Goal: Obtain resource: Obtain resource

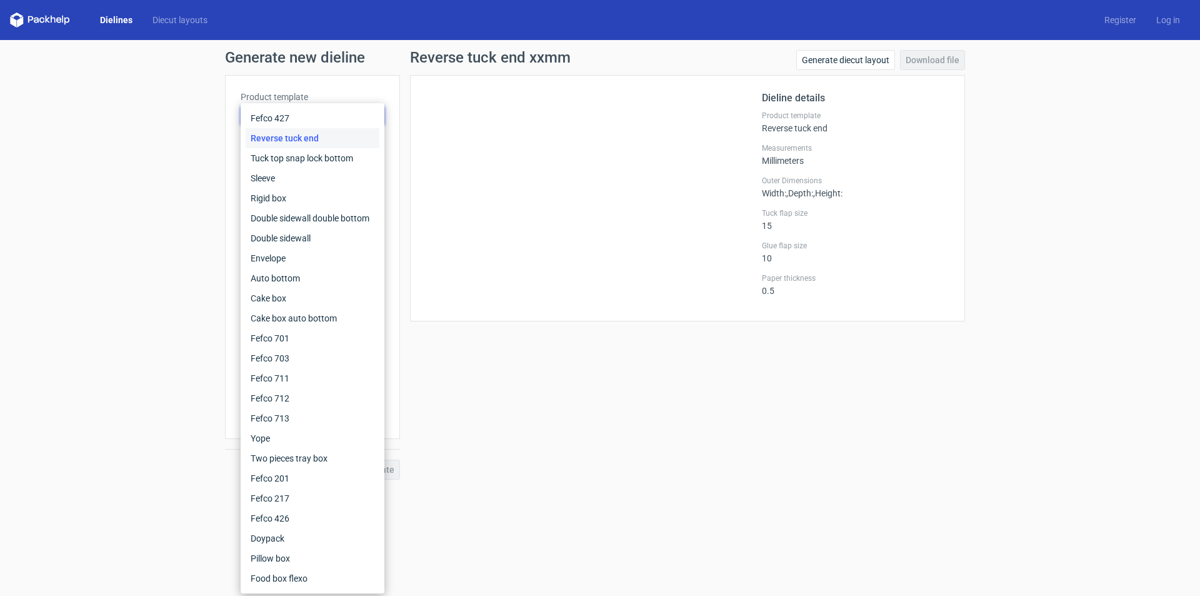
click at [162, 161] on div "Generate new dieline Product template Reverse tuck end Outer dimensions Width m…" at bounding box center [600, 264] width 1200 height 449
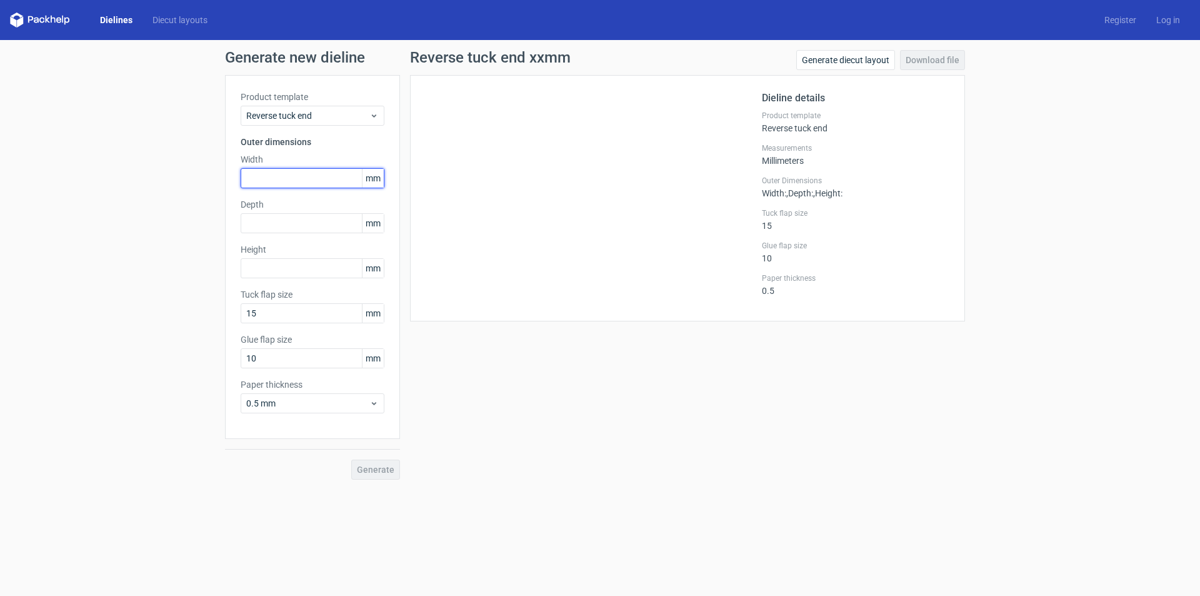
click at [271, 175] on input "text" at bounding box center [313, 178] width 144 height 20
type input "120"
type input "25"
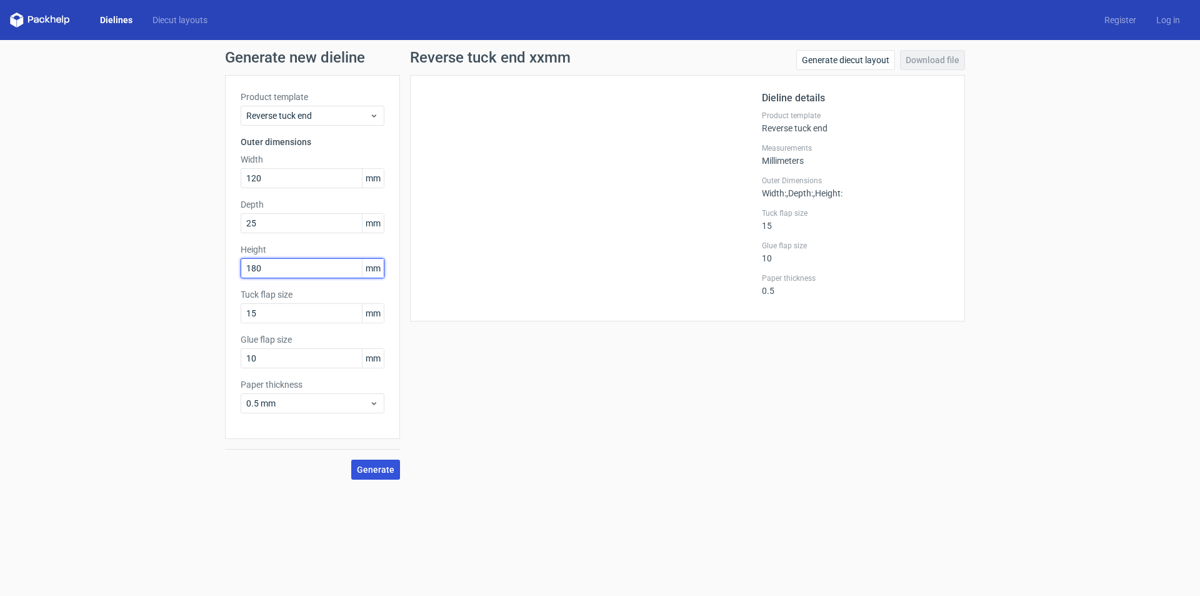
type input "180"
click at [381, 479] on button "Generate" at bounding box center [375, 469] width 49 height 20
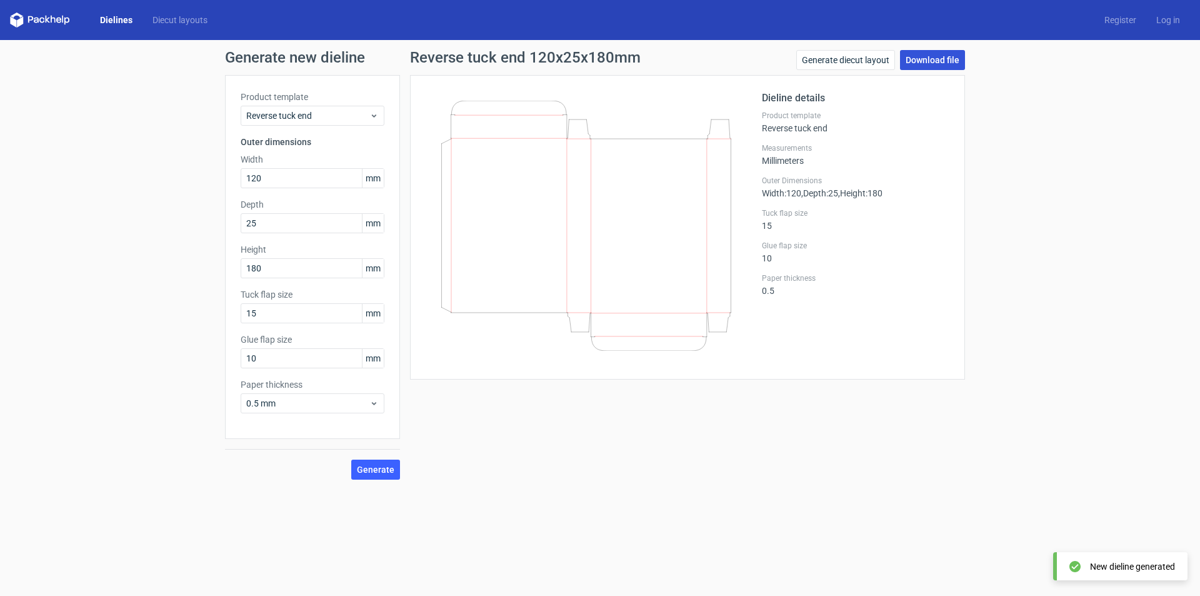
click at [938, 63] on link "Download file" at bounding box center [932, 60] width 65 height 20
click at [1170, 19] on link "Log in" at bounding box center [1168, 20] width 44 height 13
click at [862, 59] on link "Generate diecut layout" at bounding box center [845, 60] width 99 height 20
click at [915, 62] on link "Download file" at bounding box center [932, 60] width 65 height 20
click at [327, 111] on span "Reverse tuck end" at bounding box center [307, 115] width 123 height 13
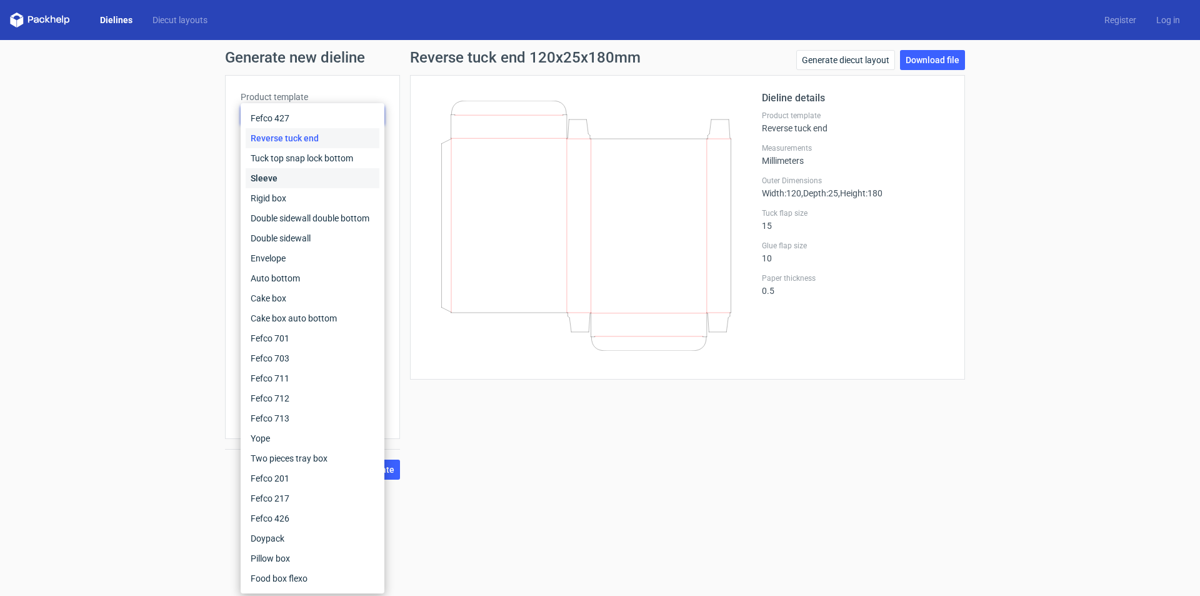
click at [301, 178] on div "Sleeve" at bounding box center [313, 178] width 134 height 20
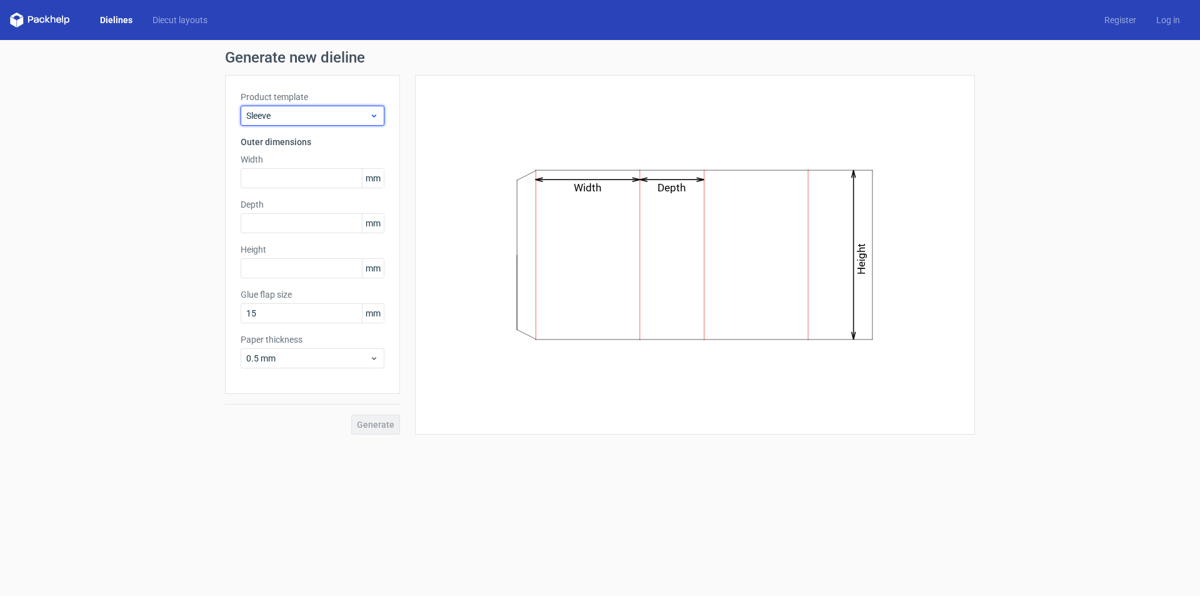
click at [318, 125] on div "Sleeve" at bounding box center [313, 116] width 144 height 20
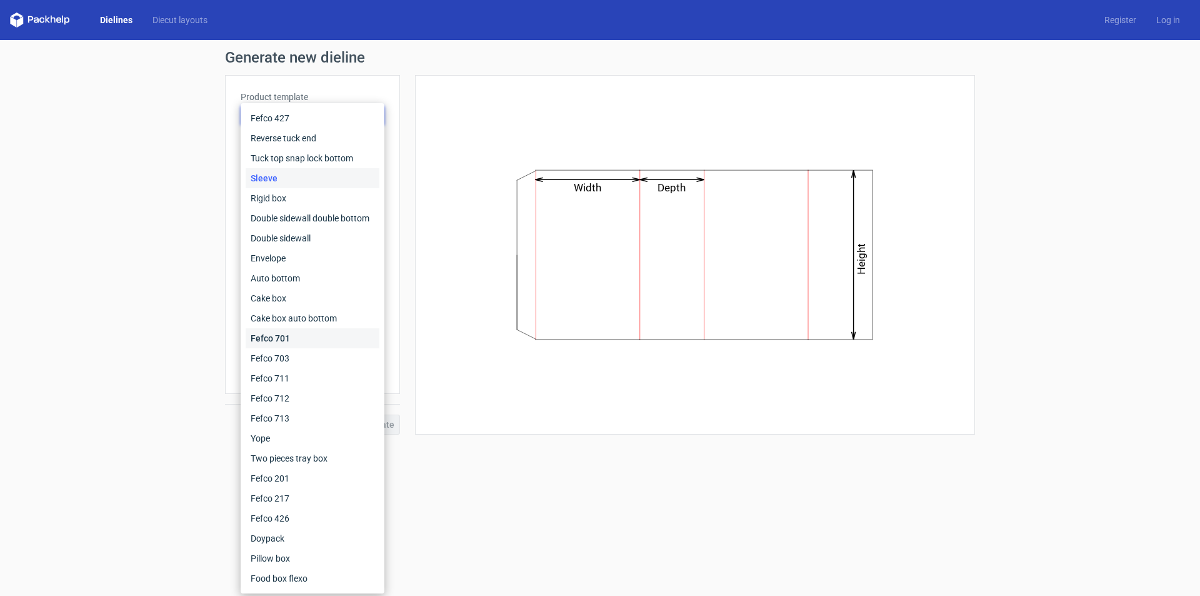
click at [299, 343] on div "Fefco 701" at bounding box center [313, 338] width 134 height 20
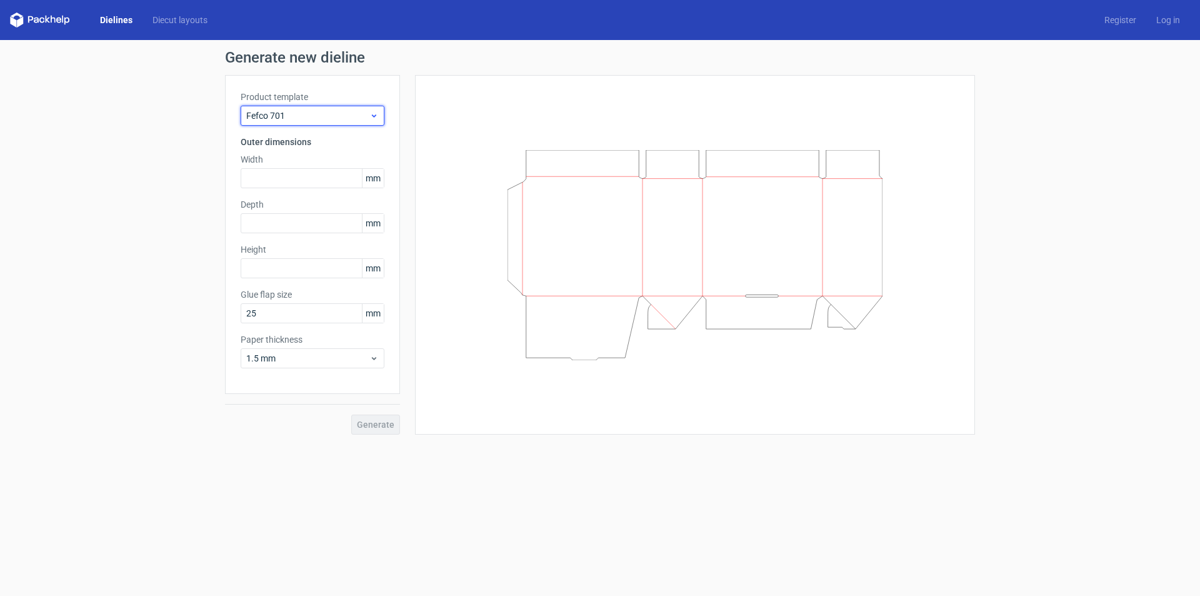
click at [310, 111] on span "Fefco 701" at bounding box center [307, 115] width 123 height 13
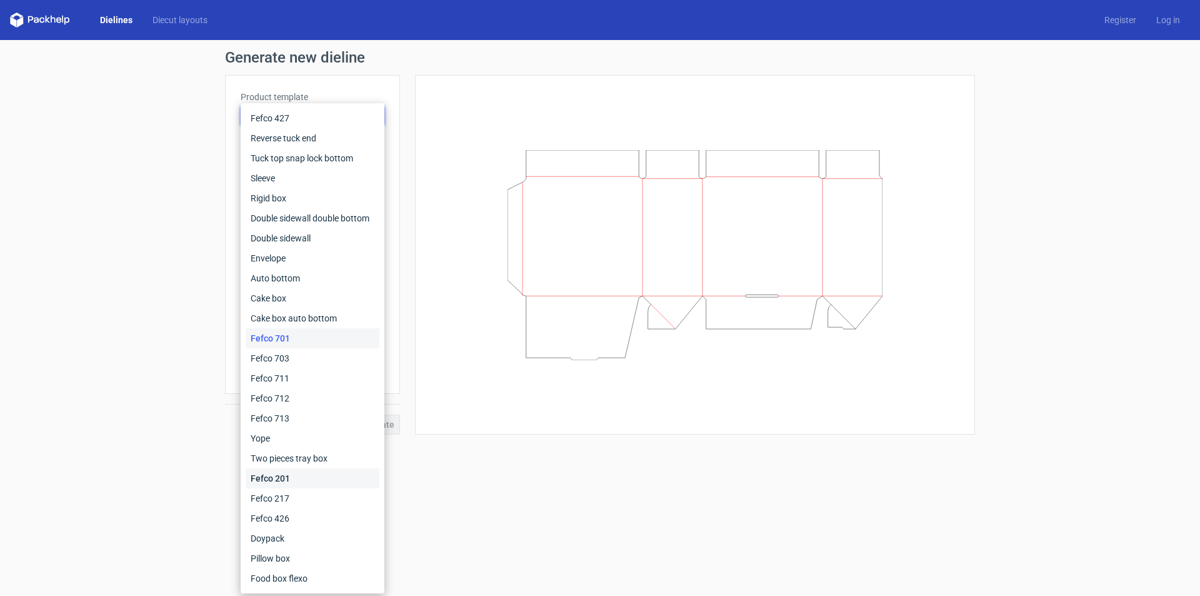
click at [282, 479] on div "Fefco 201" at bounding box center [313, 478] width 134 height 20
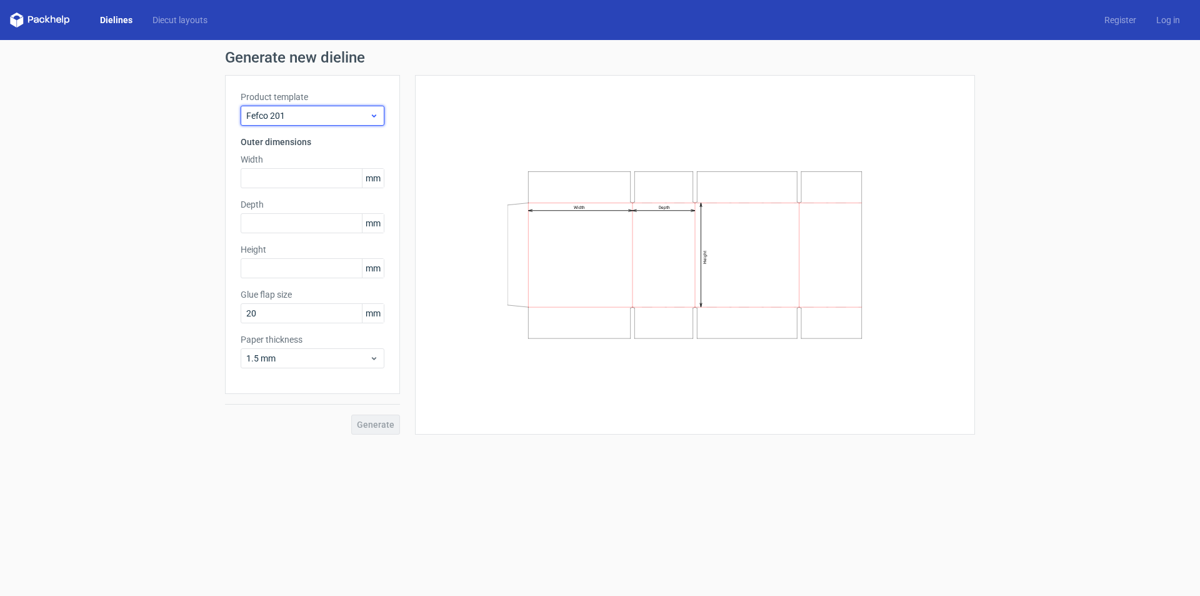
click at [293, 111] on span "Fefco 201" at bounding box center [307, 115] width 123 height 13
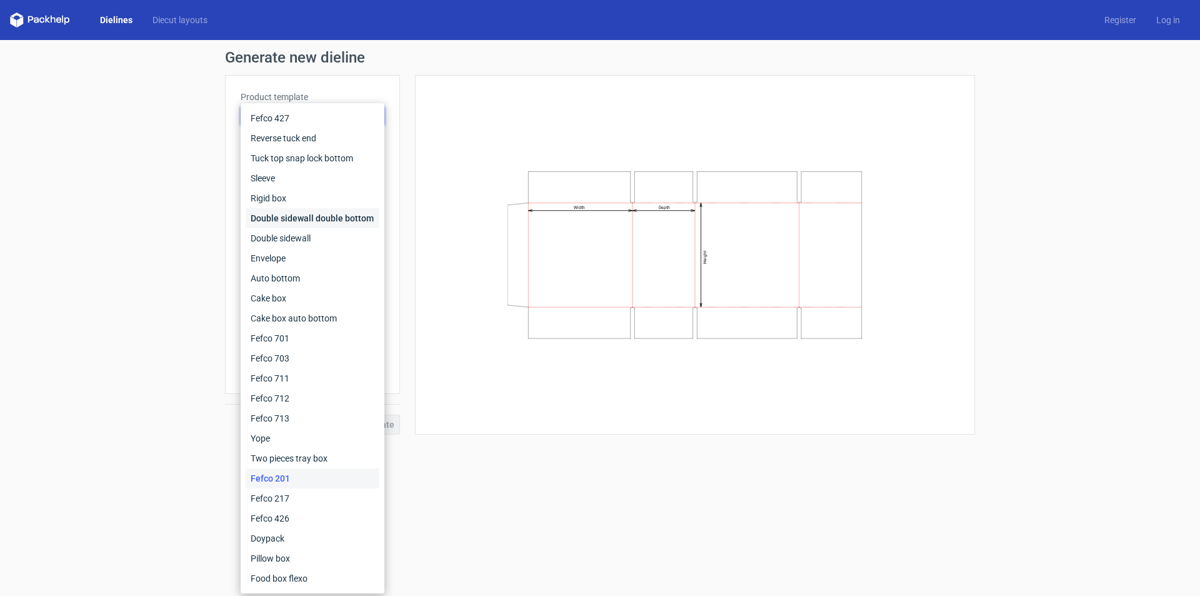
click at [289, 219] on div "Double sidewall double bottom" at bounding box center [313, 218] width 134 height 20
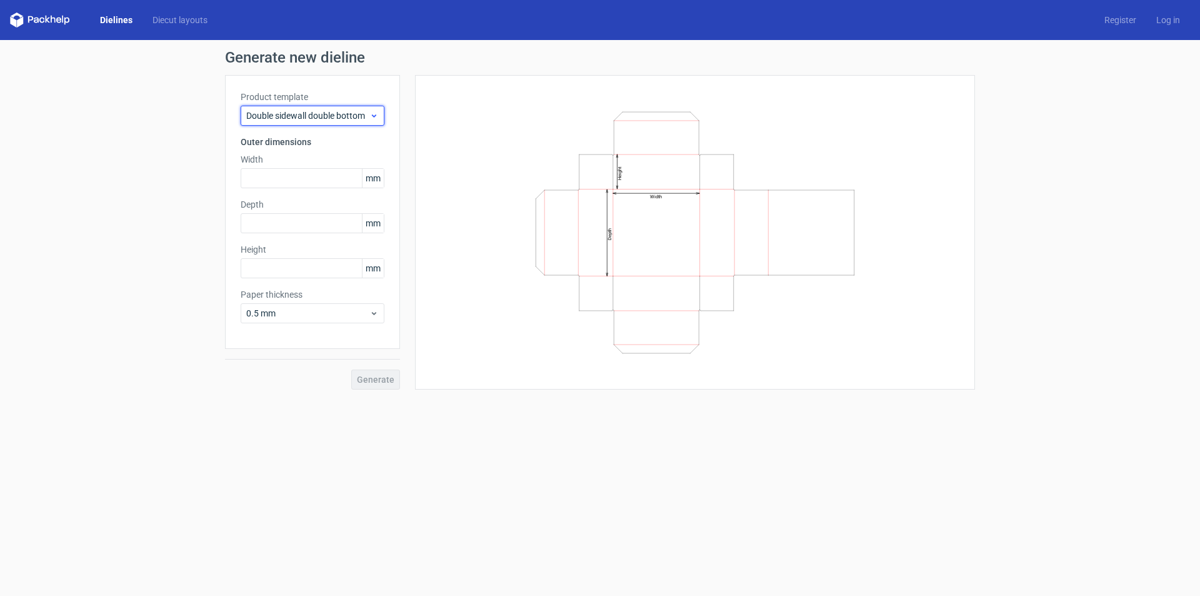
click at [291, 114] on span "Double sidewall double bottom" at bounding box center [307, 115] width 123 height 13
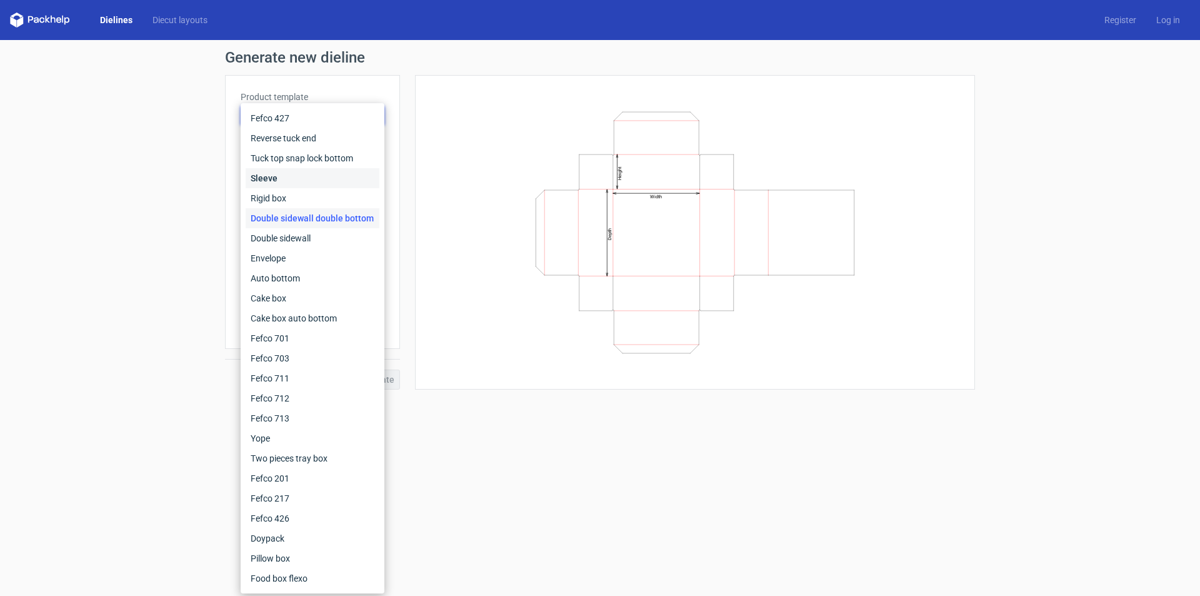
click at [281, 175] on div "Sleeve" at bounding box center [313, 178] width 134 height 20
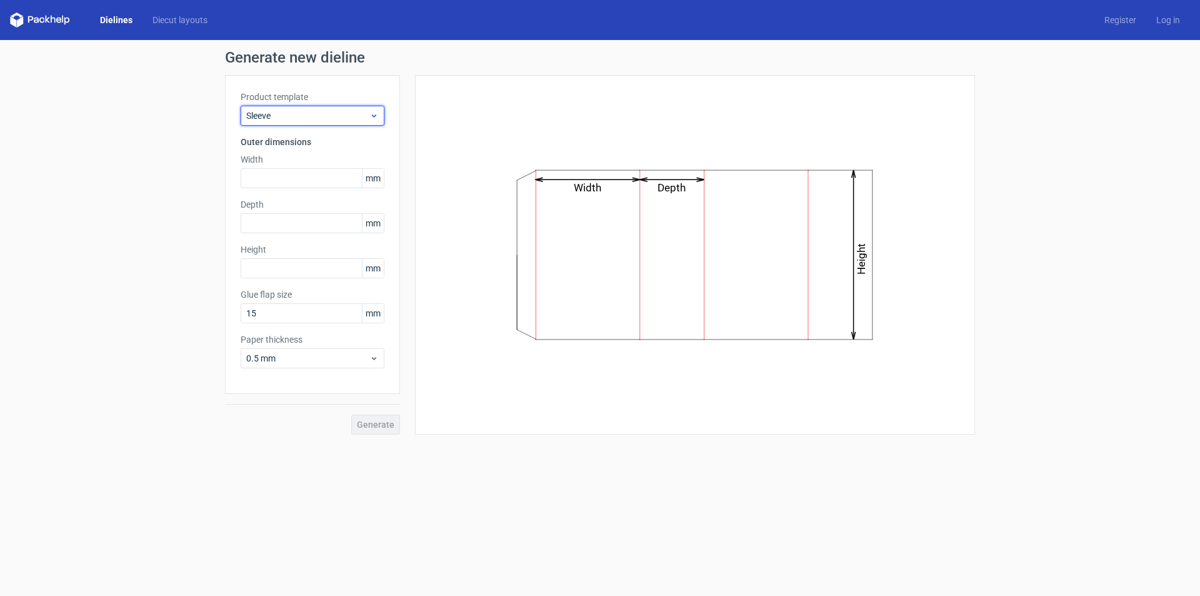
click at [294, 106] on div "Sleeve" at bounding box center [313, 116] width 144 height 20
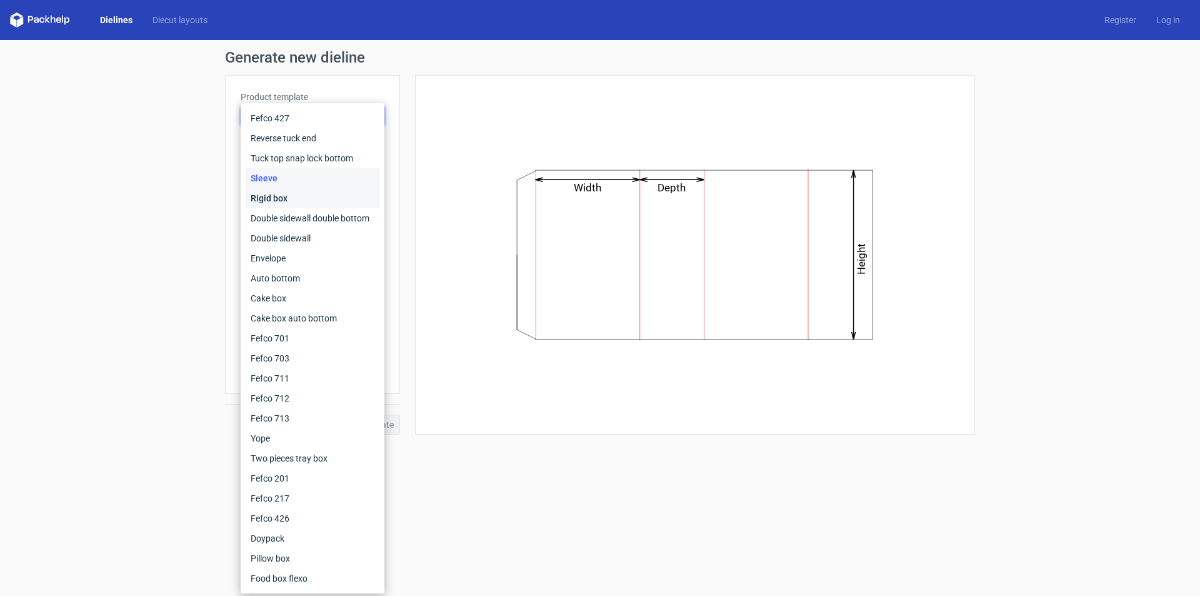
click at [278, 196] on div "Rigid box" at bounding box center [313, 198] width 134 height 20
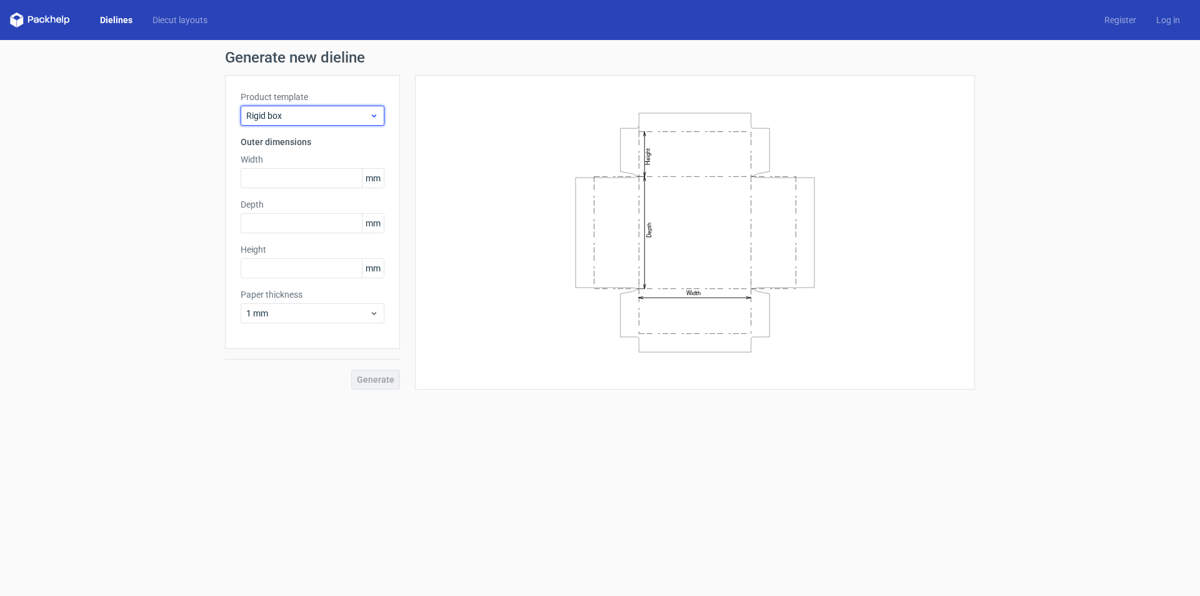
click at [298, 108] on div "Rigid box" at bounding box center [313, 116] width 144 height 20
